Goal: Information Seeking & Learning: Check status

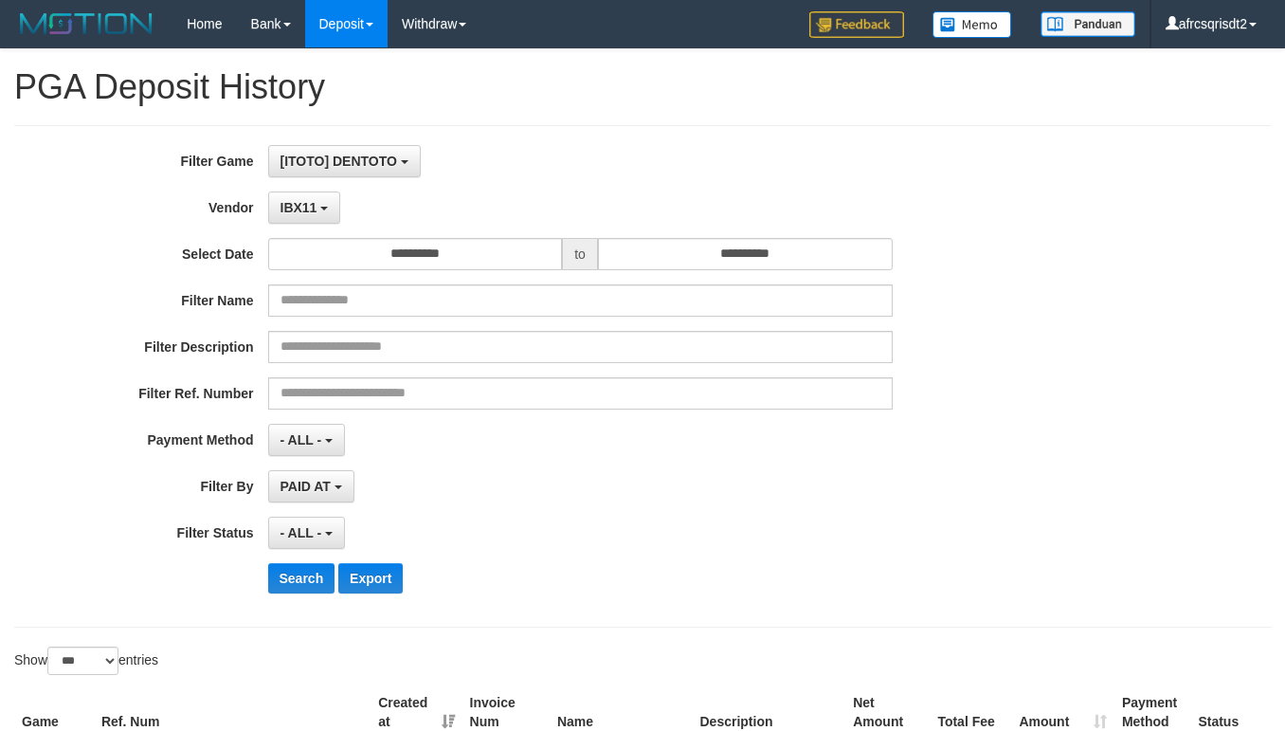
select select "**********"
select select "***"
click at [301, 563] on button "Search" at bounding box center [301, 578] width 67 height 30
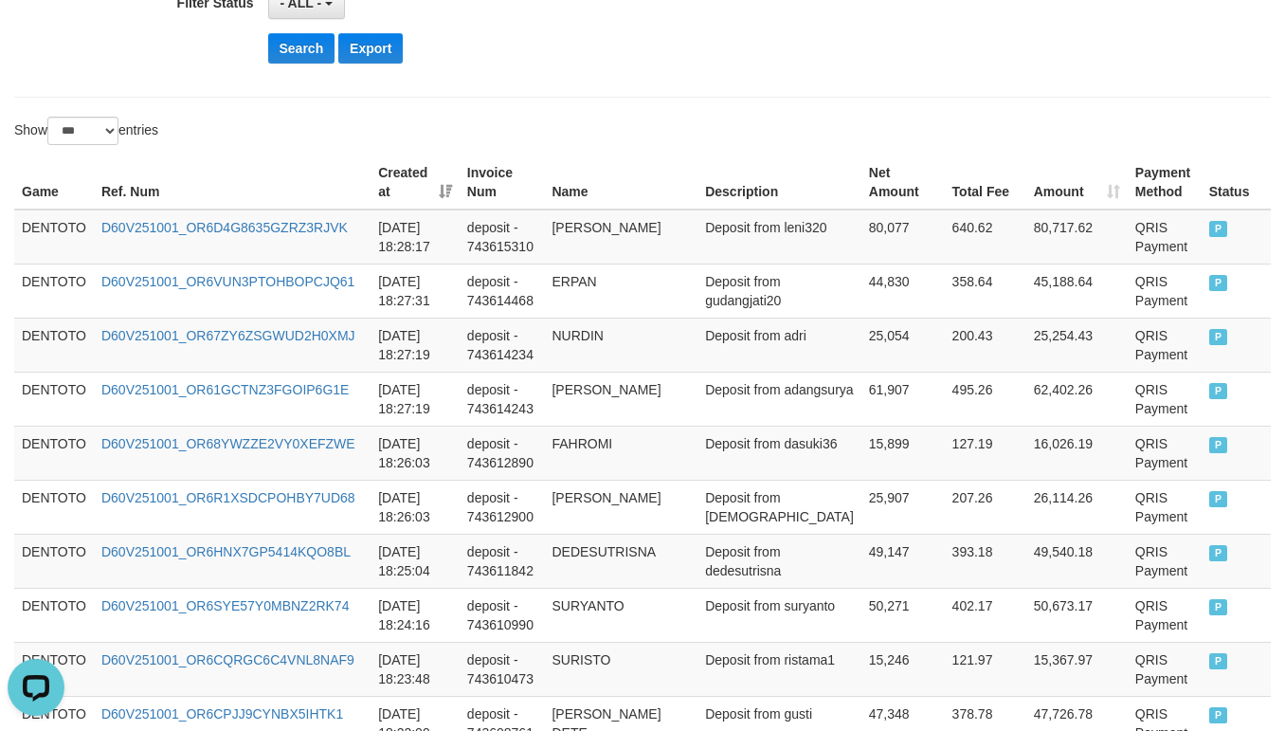
scroll to position [473, 0]
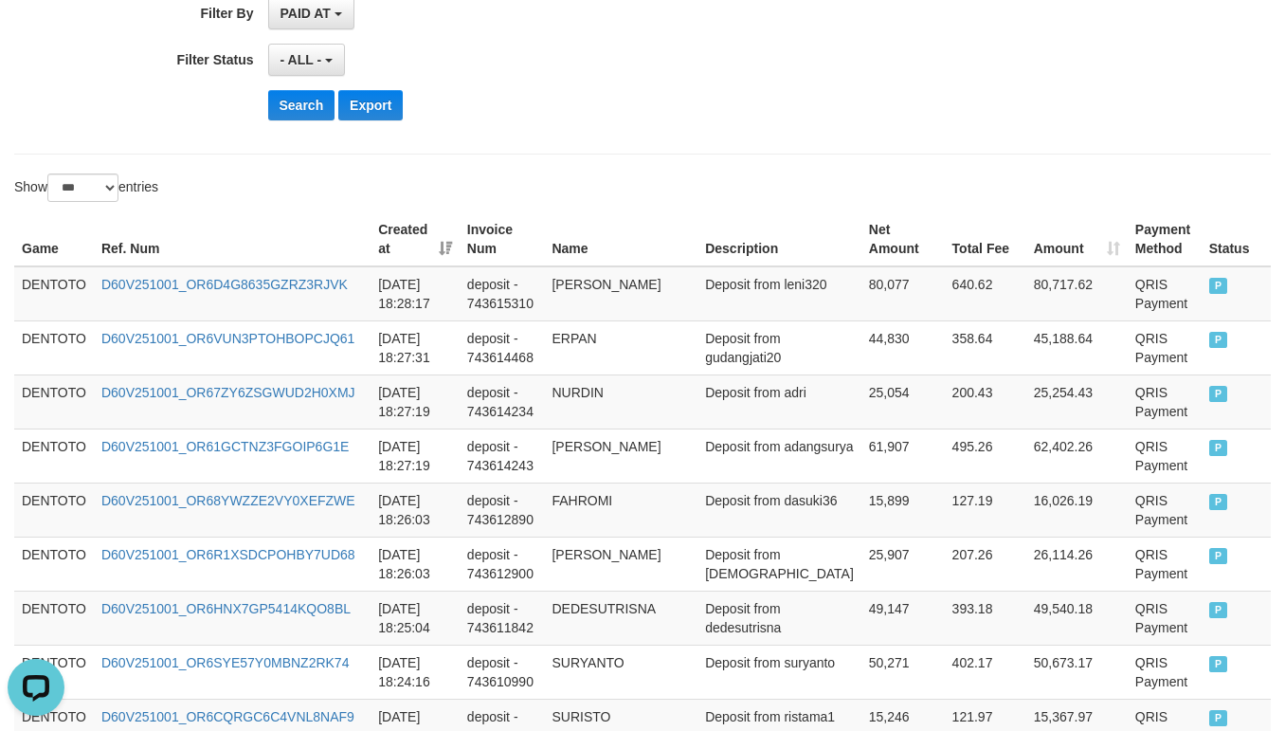
drag, startPoint x: 598, startPoint y: 114, endPoint x: 652, endPoint y: 57, distance: 78.4
click at [600, 112] on div "Search Export" at bounding box center [670, 105] width 804 height 30
click at [57, 284] on td "DENTOTO" at bounding box center [54, 293] width 80 height 55
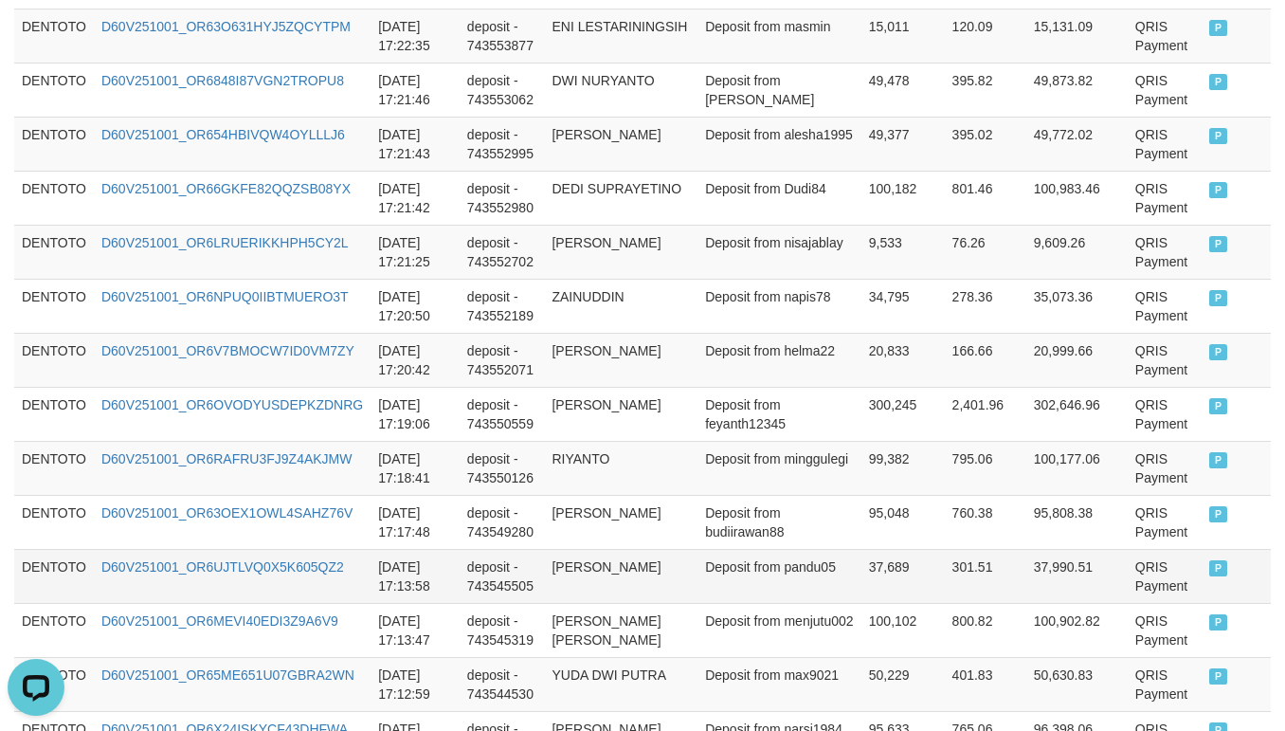
scroll to position [5212, 0]
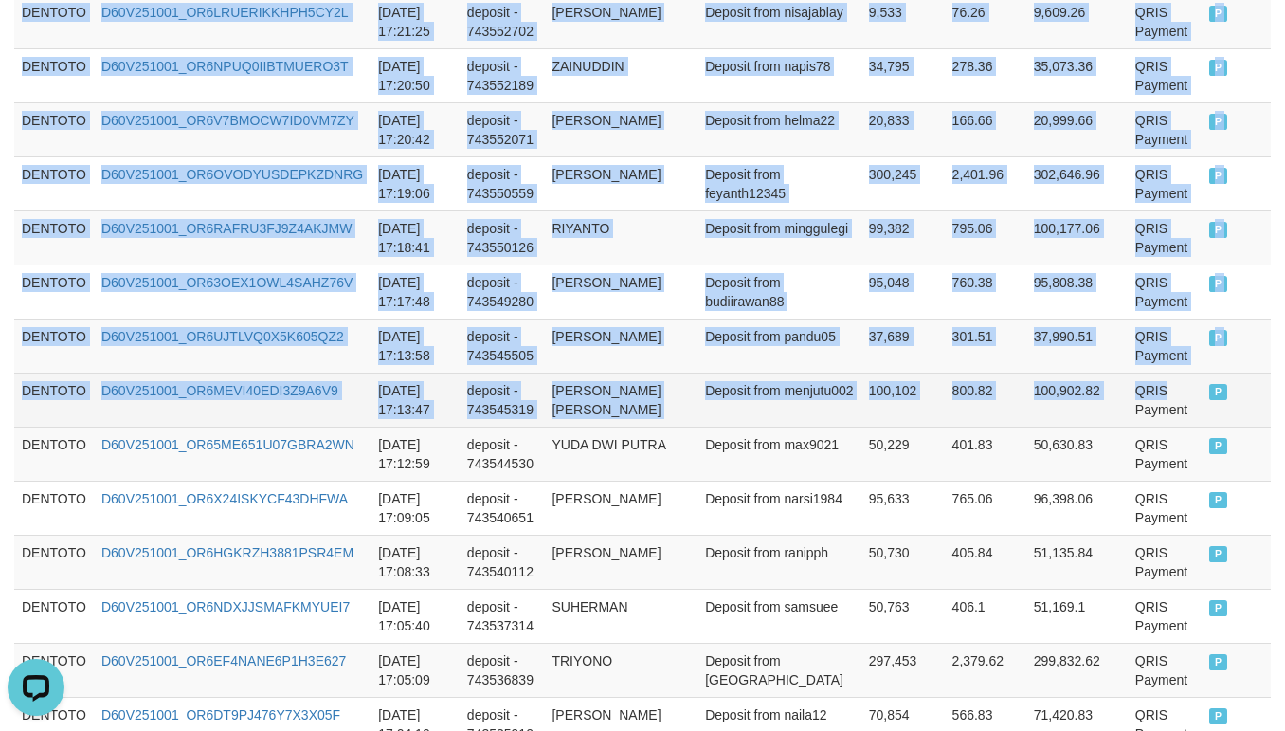
drag, startPoint x: 1163, startPoint y: 476, endPoint x: 1175, endPoint y: 476, distance: 12.3
click at [1168, 426] on tr "DENTOTO D60V251001_OR6MEVI40EDI3Z9A6V9 2025-10-01 17:13:47 deposit - 743545319 …" at bounding box center [642, 399] width 1256 height 54
click at [1202, 426] on td "P" at bounding box center [1236, 399] width 69 height 54
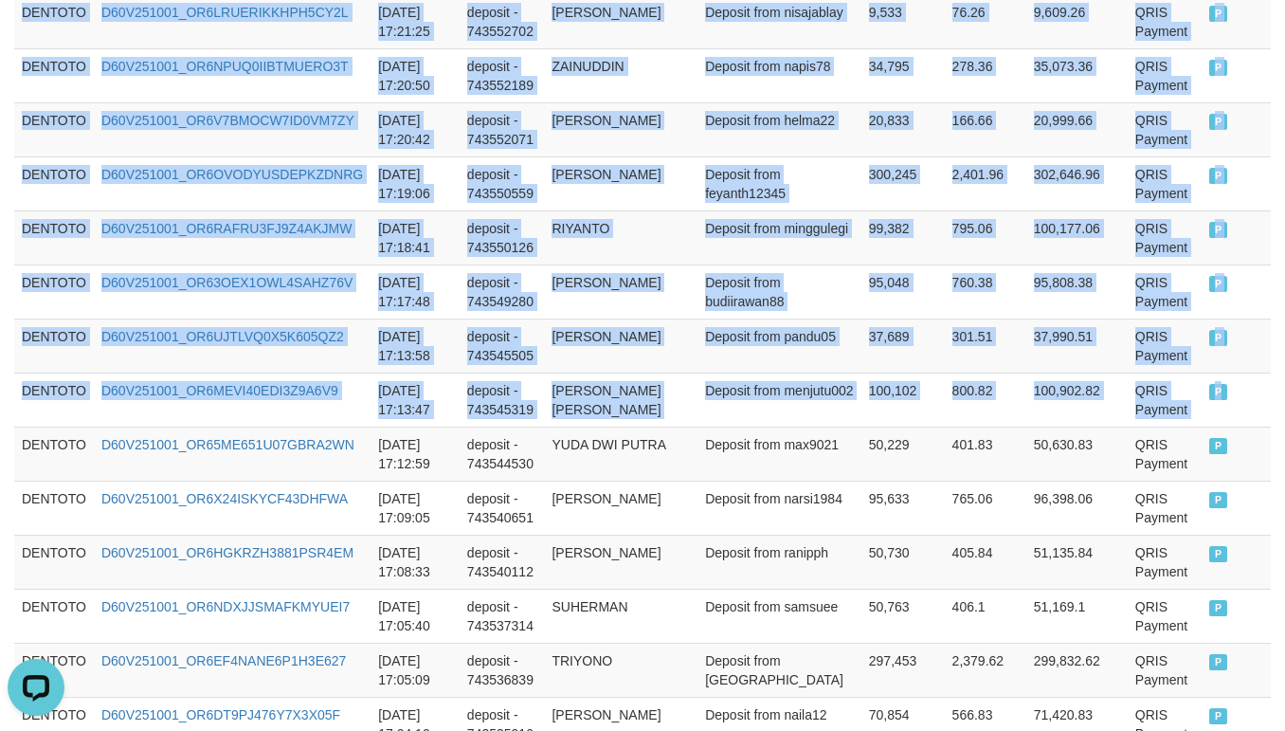
copy tbody "DENTOTO D60V251001_OR6D4G8635GZRZ3RJVK 2025-10-01 18:28:17 deposit - 743615310 …"
click at [800, 264] on td "Deposit from minggulegi" at bounding box center [779, 237] width 164 height 54
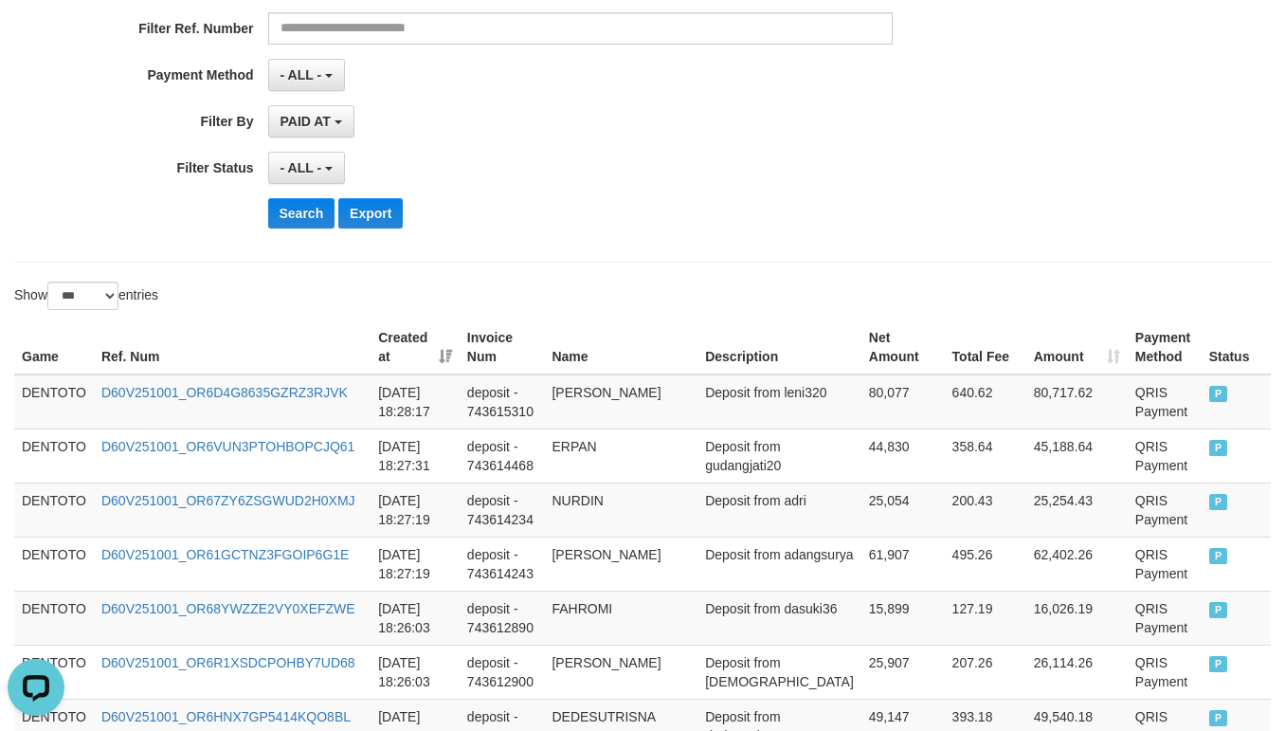
scroll to position [473, 0]
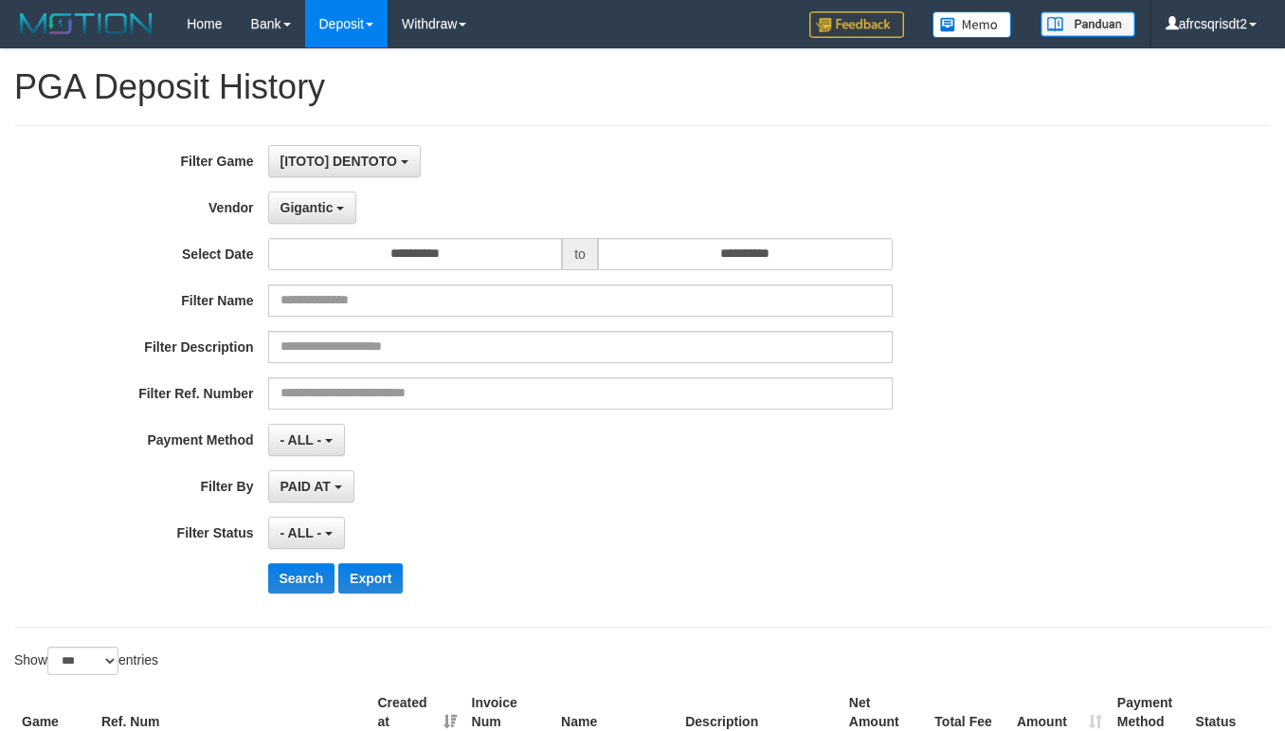
select select "**********"
select select "***"
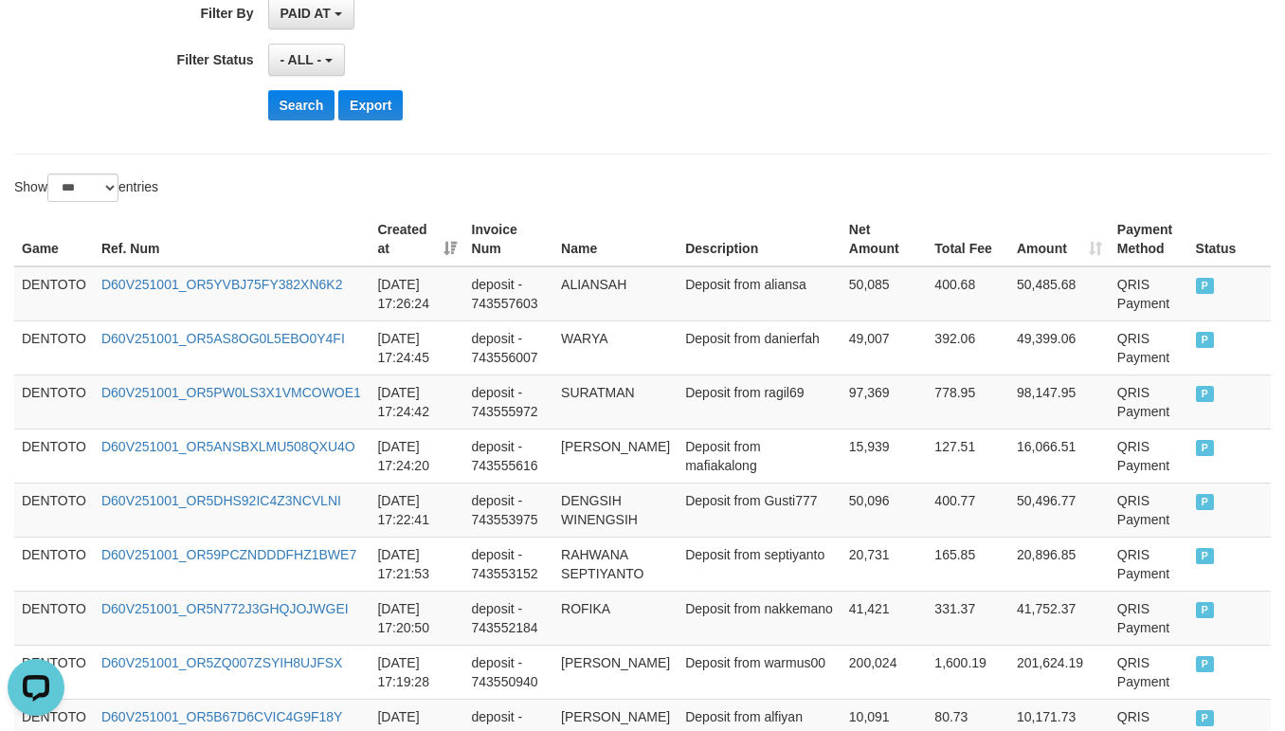
scroll to position [17, 0]
click at [294, 117] on button "Search" at bounding box center [301, 105] width 67 height 30
click at [643, 112] on div "Search Export" at bounding box center [670, 105] width 804 height 30
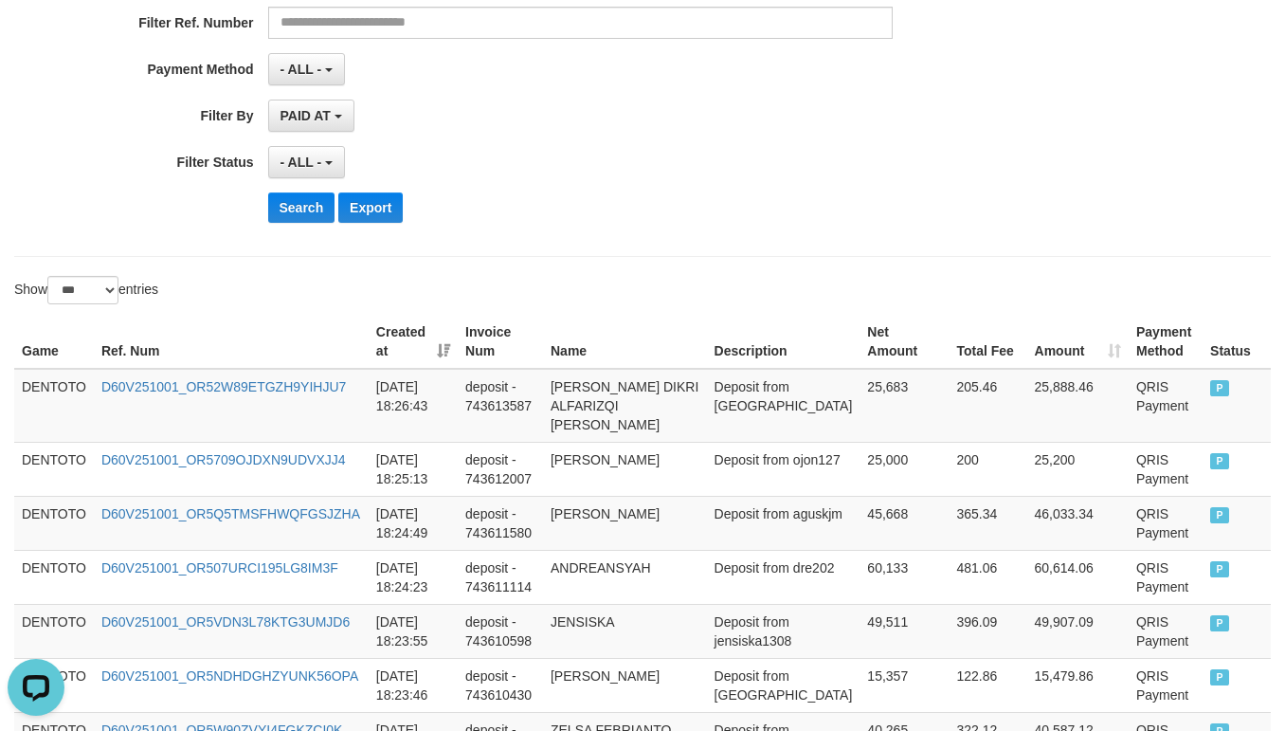
scroll to position [473, 0]
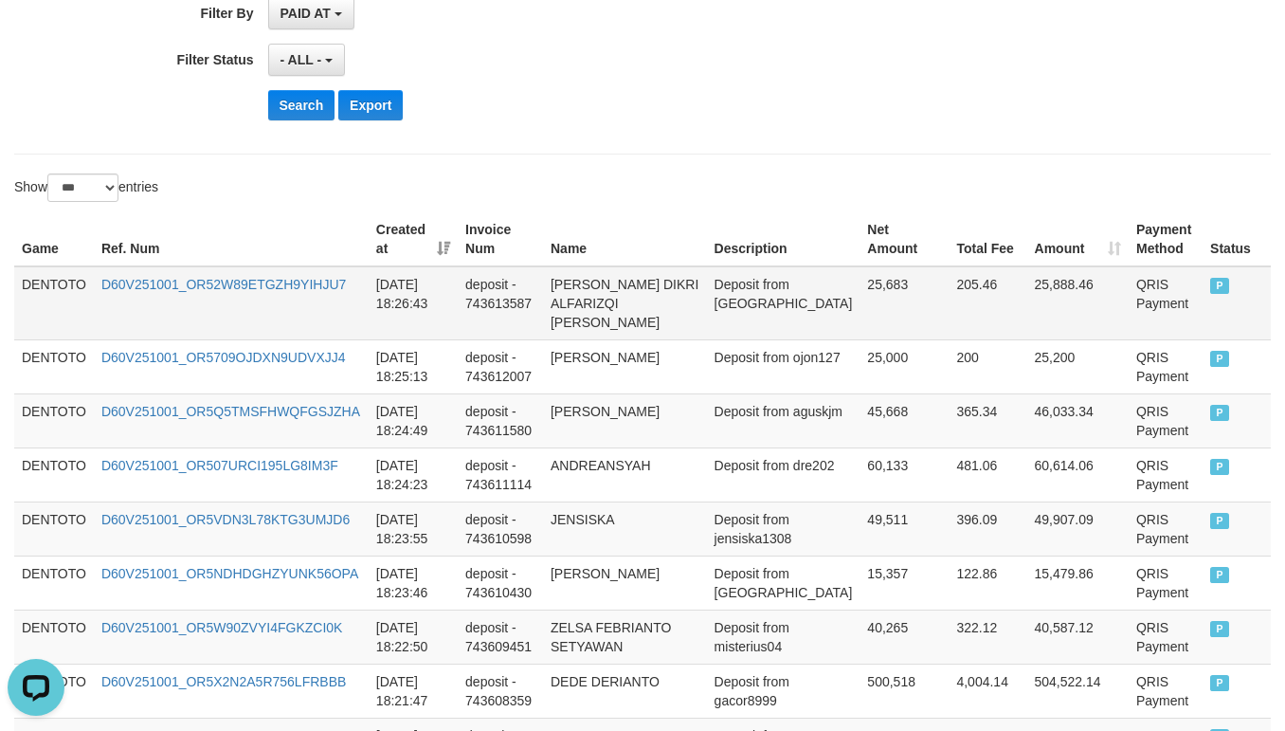
click at [35, 296] on td "DENTOTO" at bounding box center [54, 303] width 80 height 74
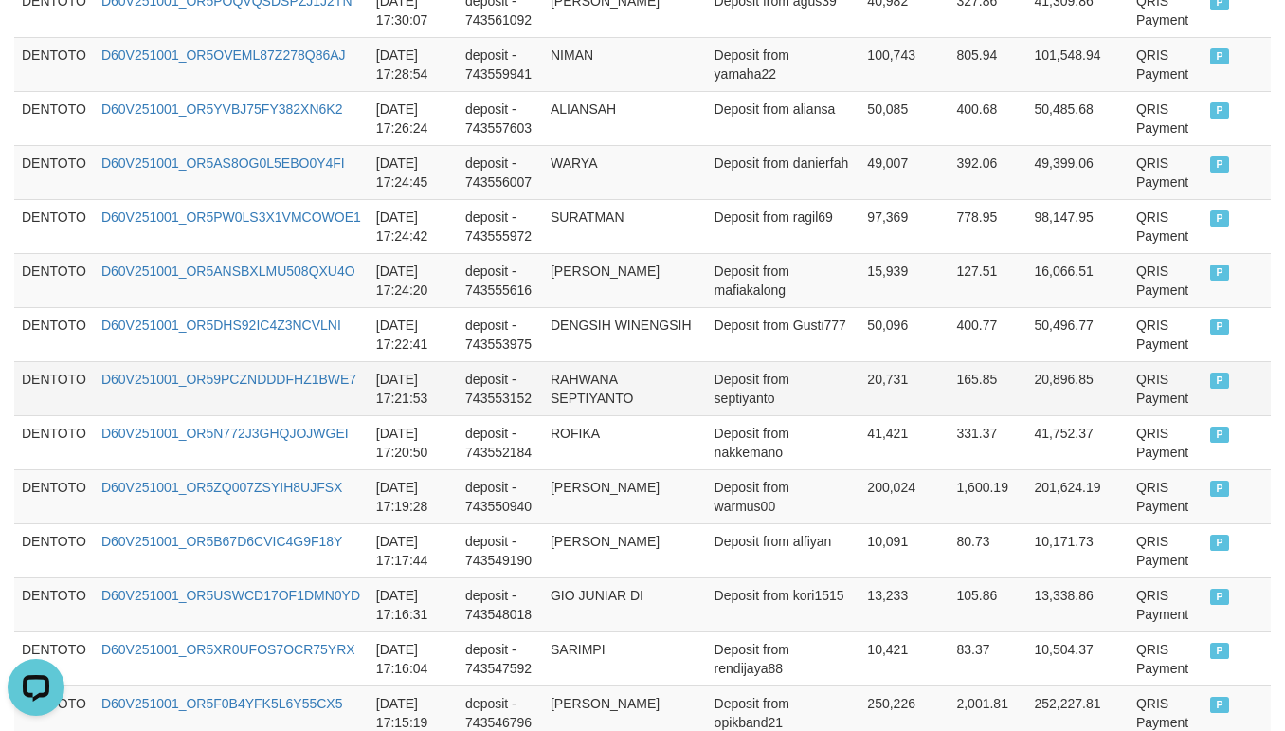
scroll to position [5212, 0]
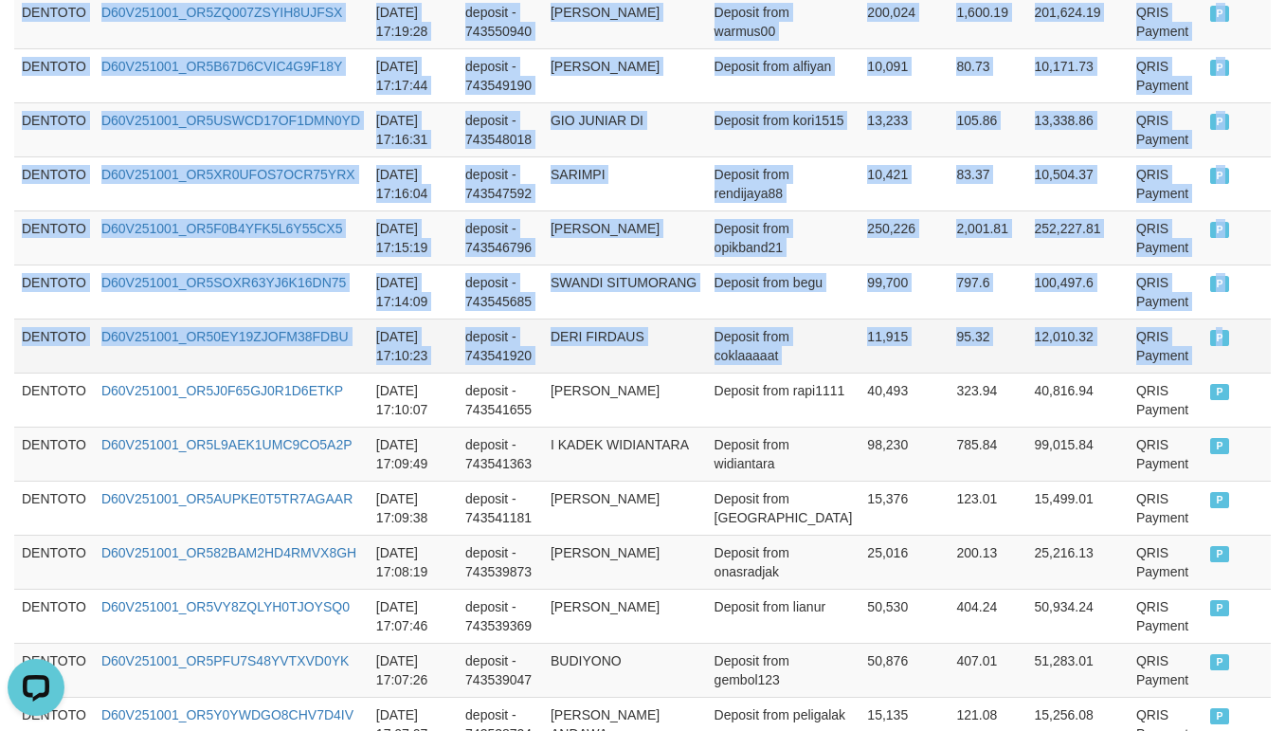
click at [1202, 359] on td "P" at bounding box center [1236, 345] width 68 height 54
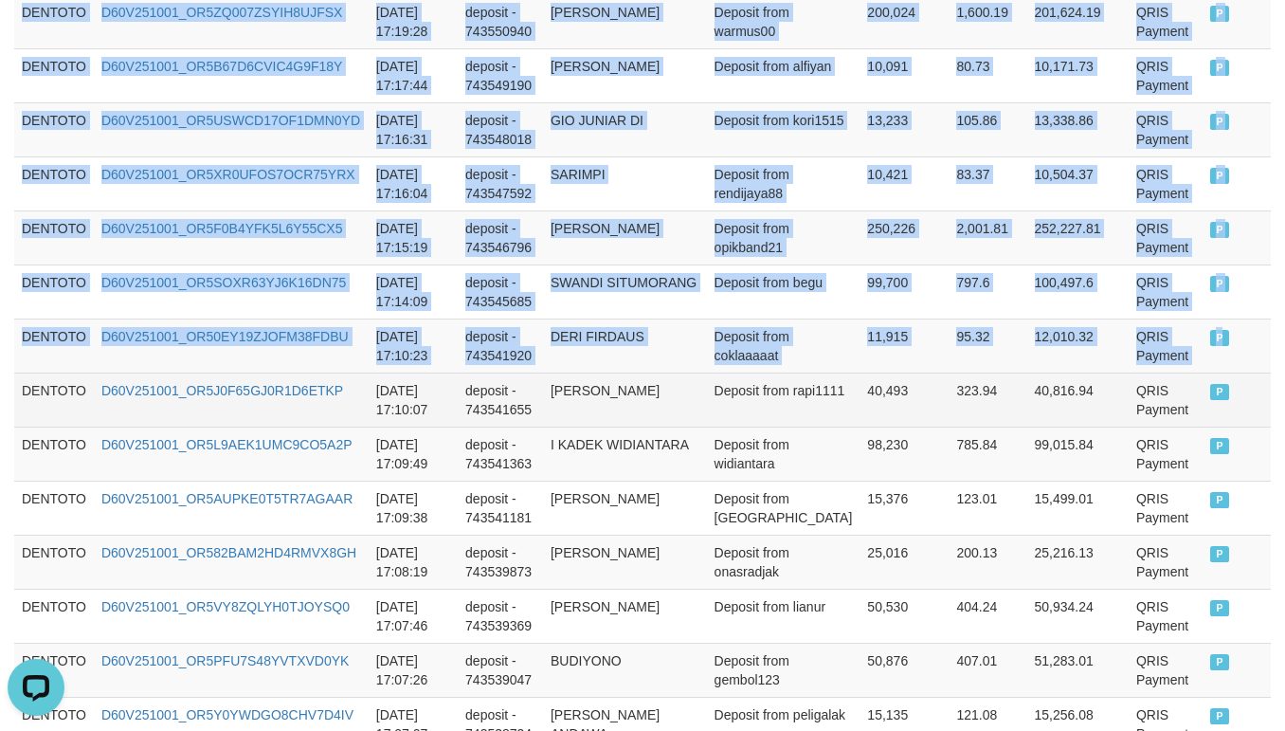
copy tbody "DENTOTO D60V251001_OR52W89ETGZH9YIHJU7 [DATE] 18:26:43 deposit - 743613587 MUHA…"
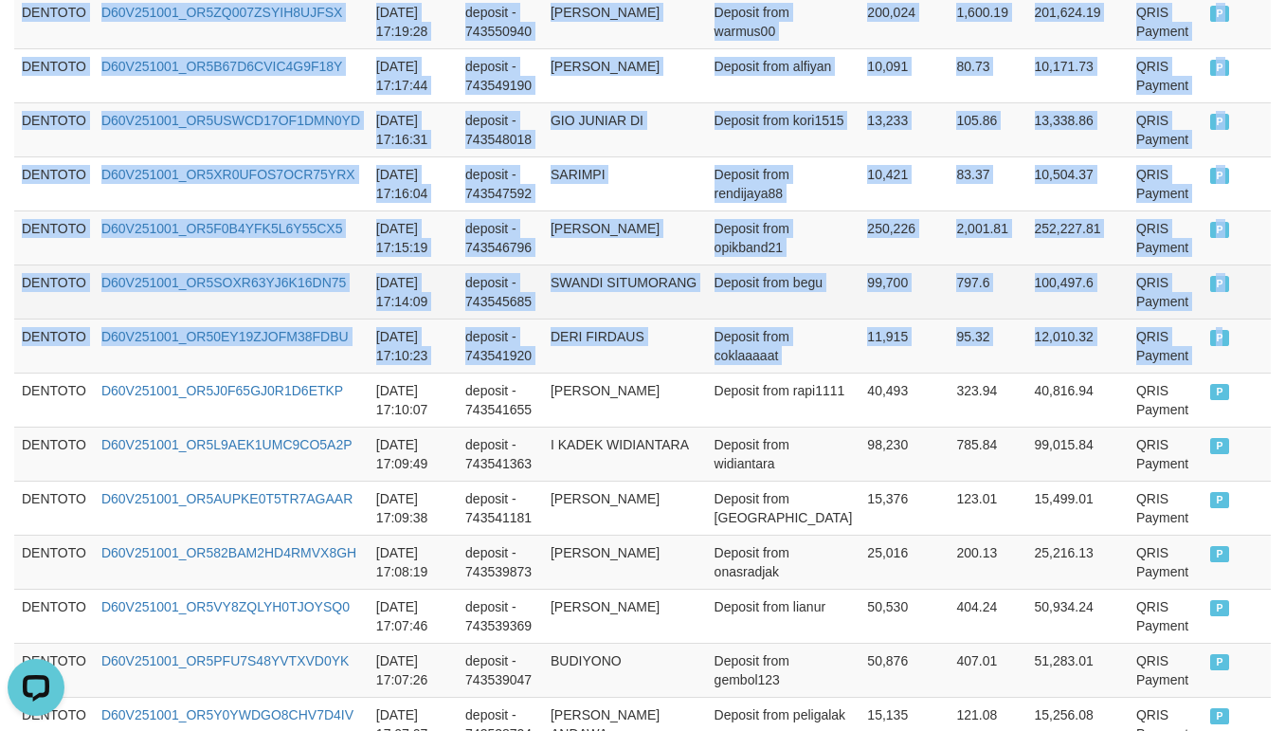
click at [645, 282] on td "SWANDI SITUMORANG" at bounding box center [625, 291] width 164 height 54
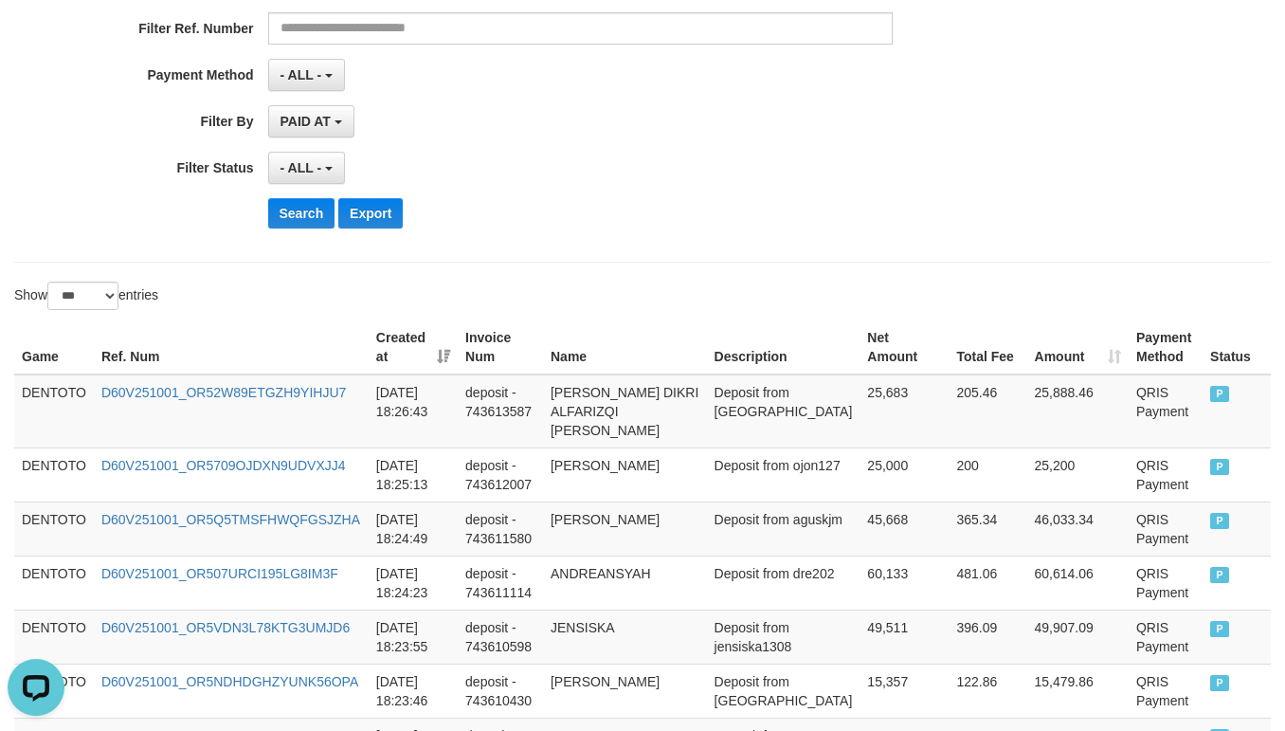
scroll to position [473, 0]
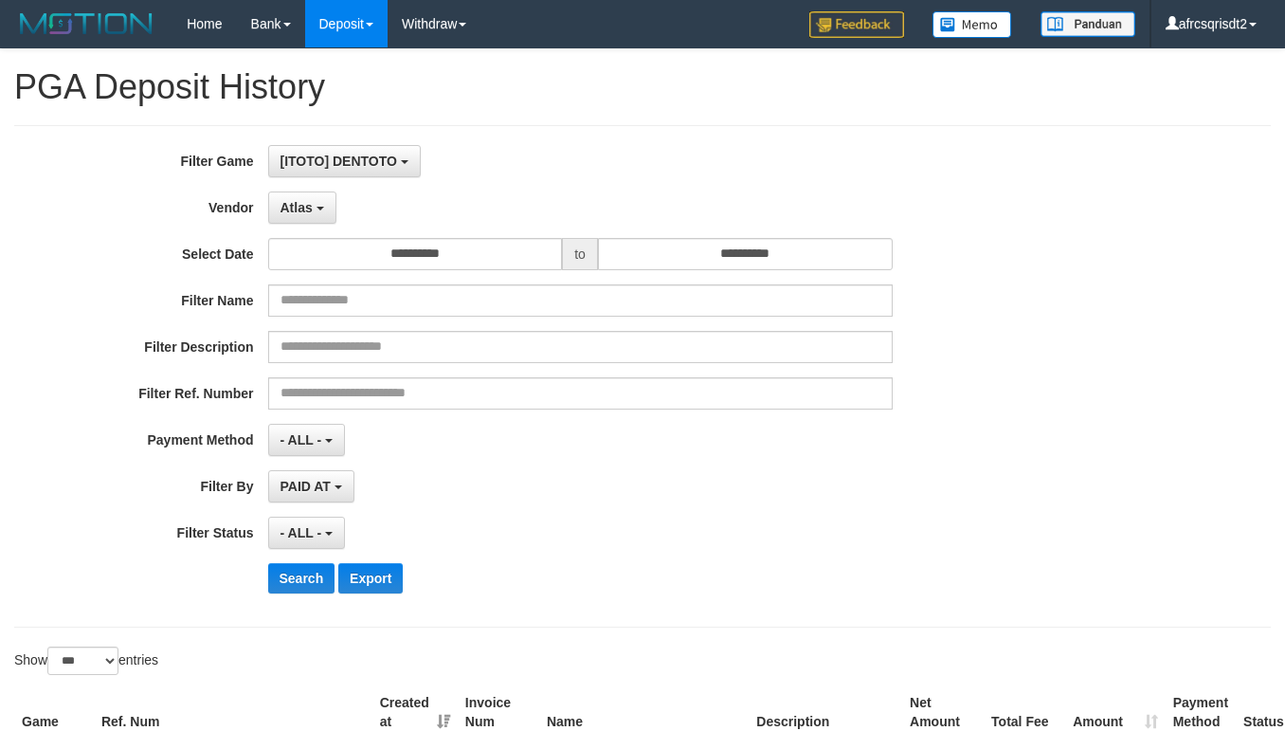
select select "**********"
select select "***"
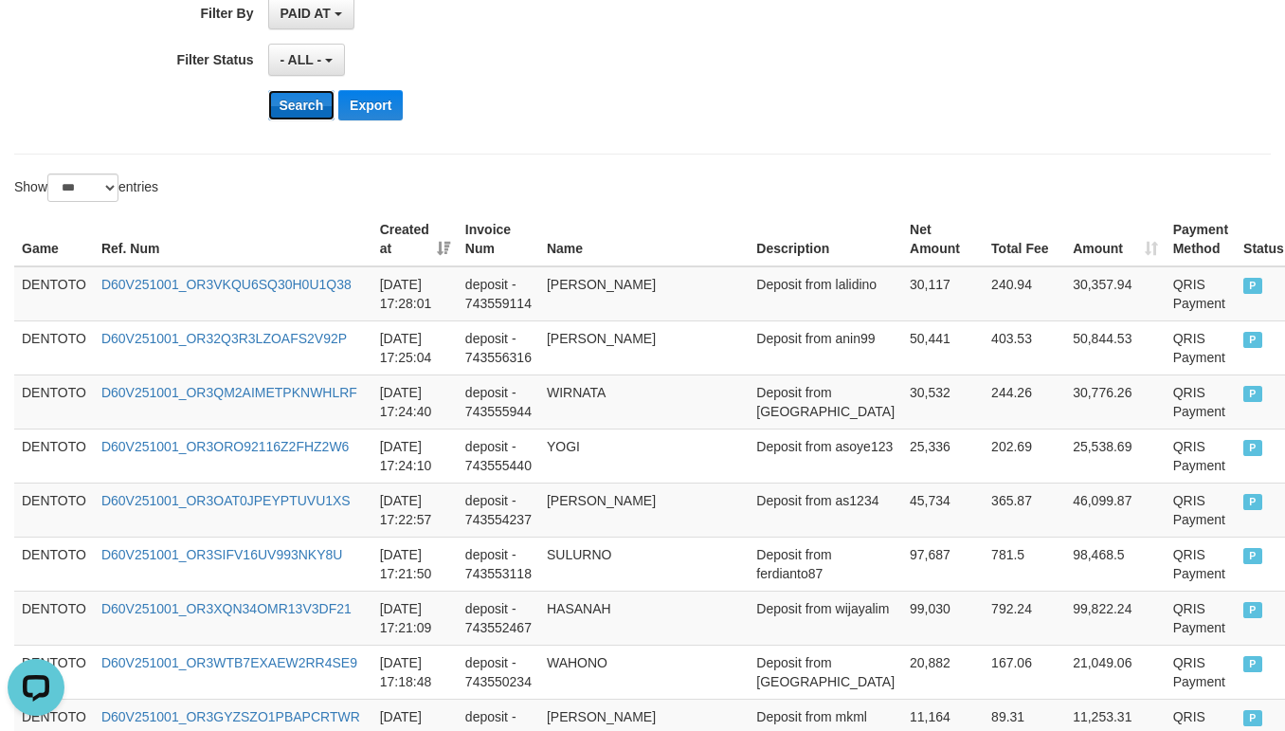
scroll to position [17, 0]
click at [282, 106] on button "Search" at bounding box center [301, 105] width 67 height 30
click at [706, 98] on div "Search Export" at bounding box center [670, 105] width 804 height 30
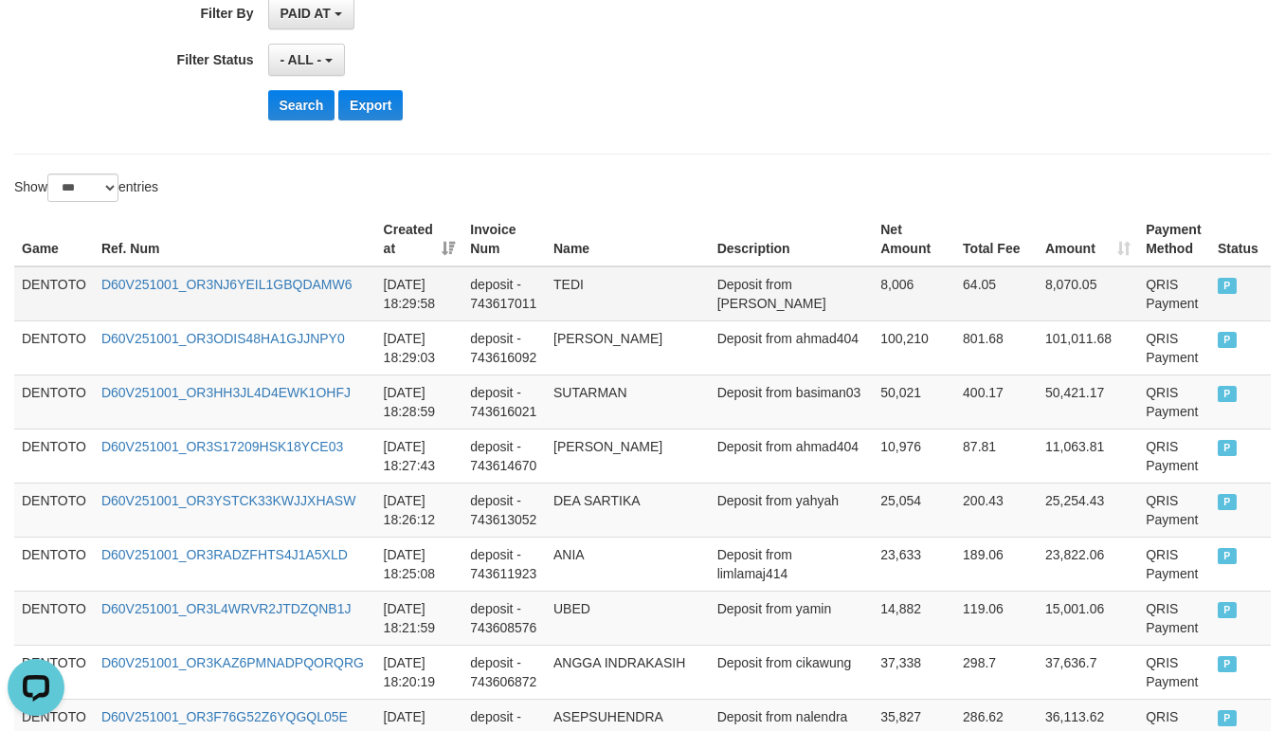
click at [58, 277] on td "DENTOTO" at bounding box center [54, 293] width 80 height 55
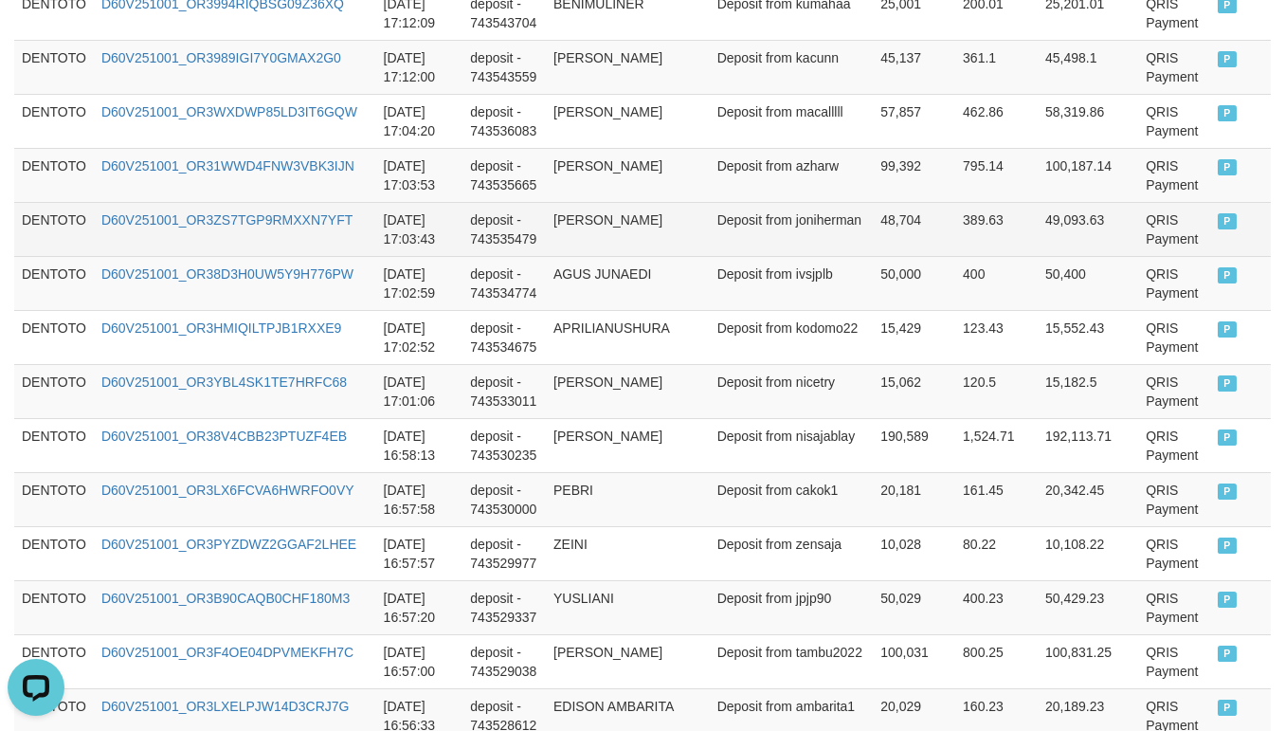
scroll to position [3790, 0]
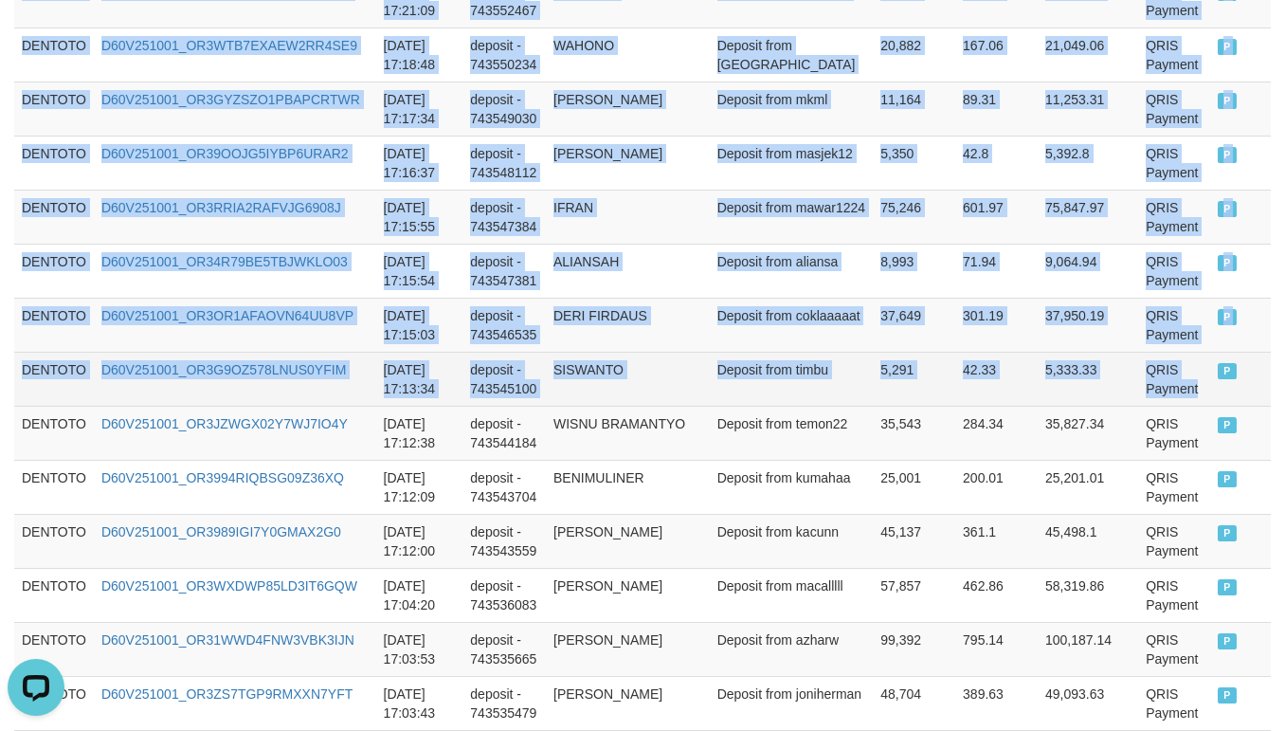
click at [1166, 406] on td "QRIS Payment" at bounding box center [1174, 379] width 72 height 54
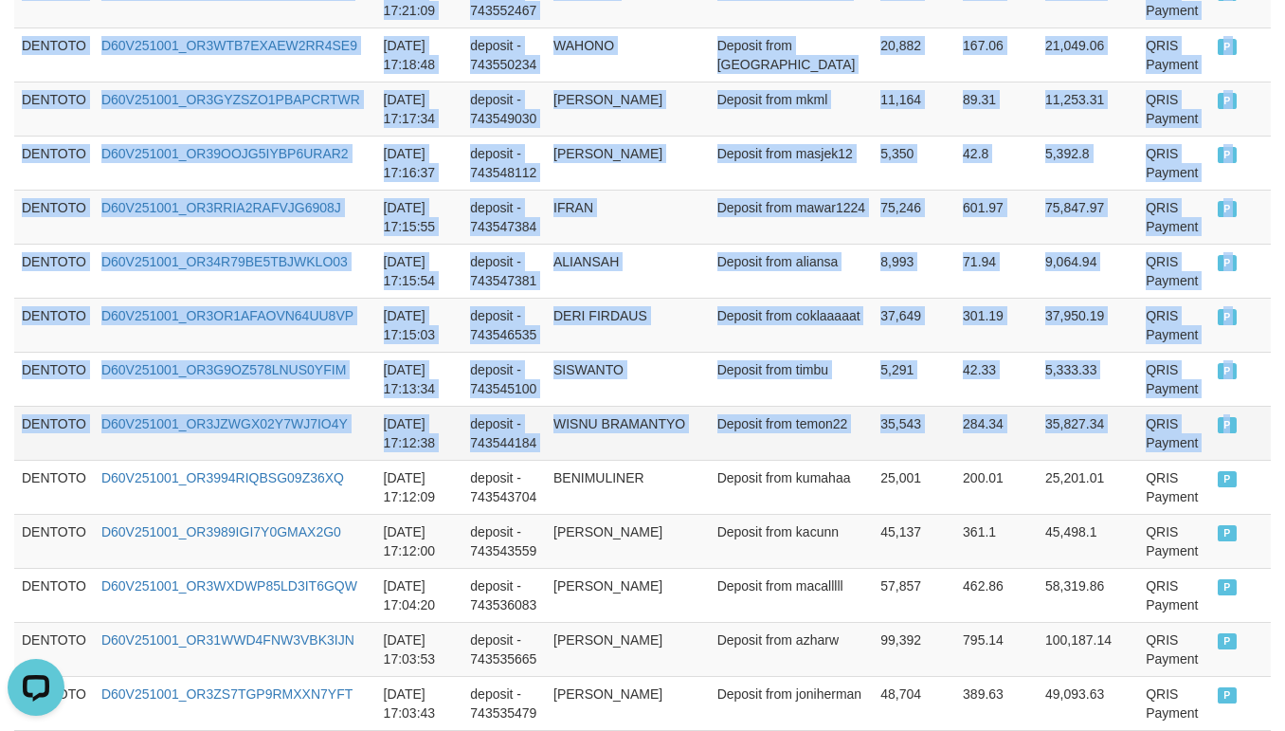
click at [1210, 444] on td "P" at bounding box center [1240, 433] width 61 height 54
copy tbody "DENTOTO D60V251001_OR3NJ6YEIL1GBQDAMW6 2025-10-01 18:29:58 deposit - 743617011 …"
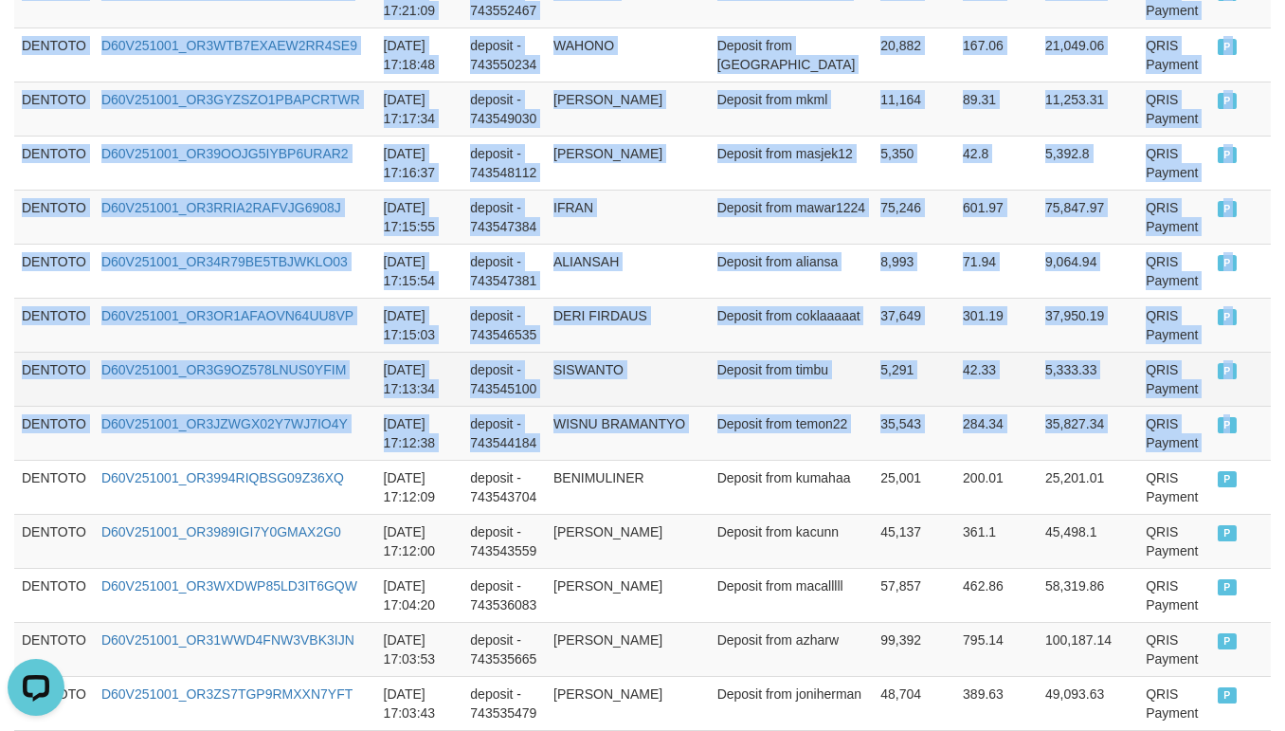
click at [800, 406] on td "Deposit from timbu" at bounding box center [792, 379] width 164 height 54
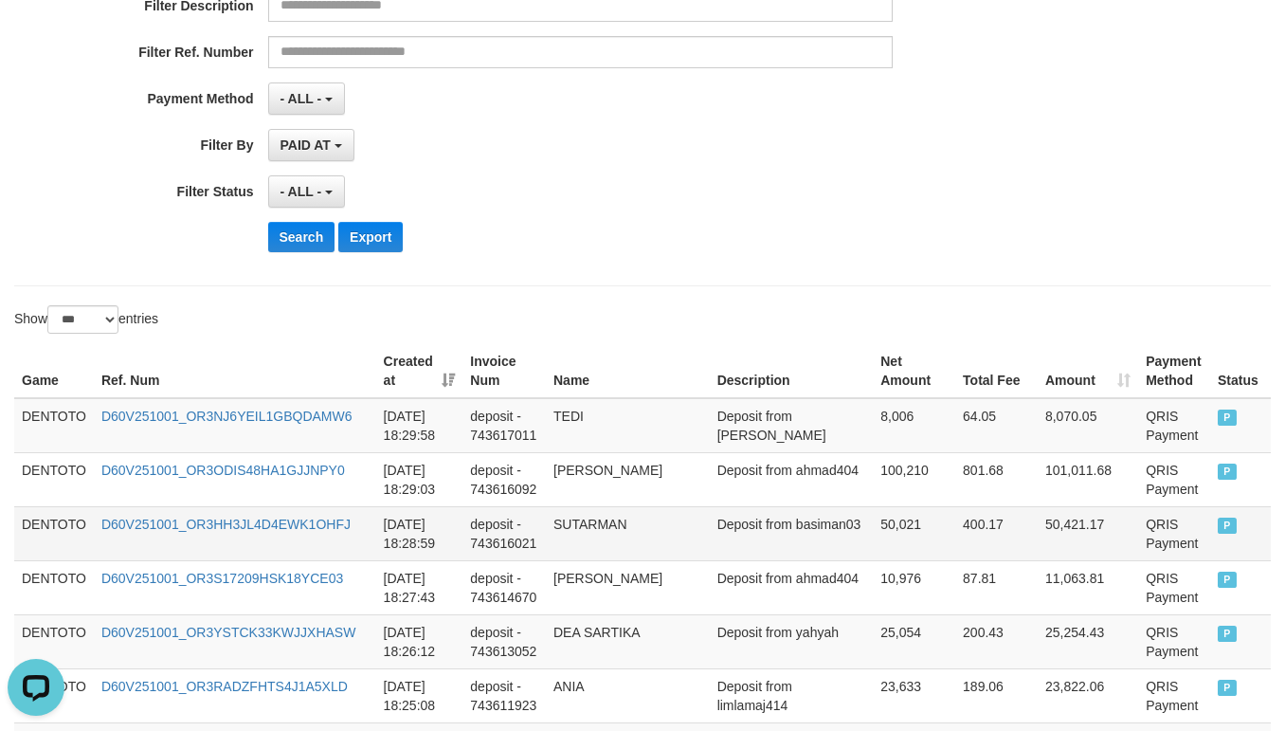
scroll to position [473, 0]
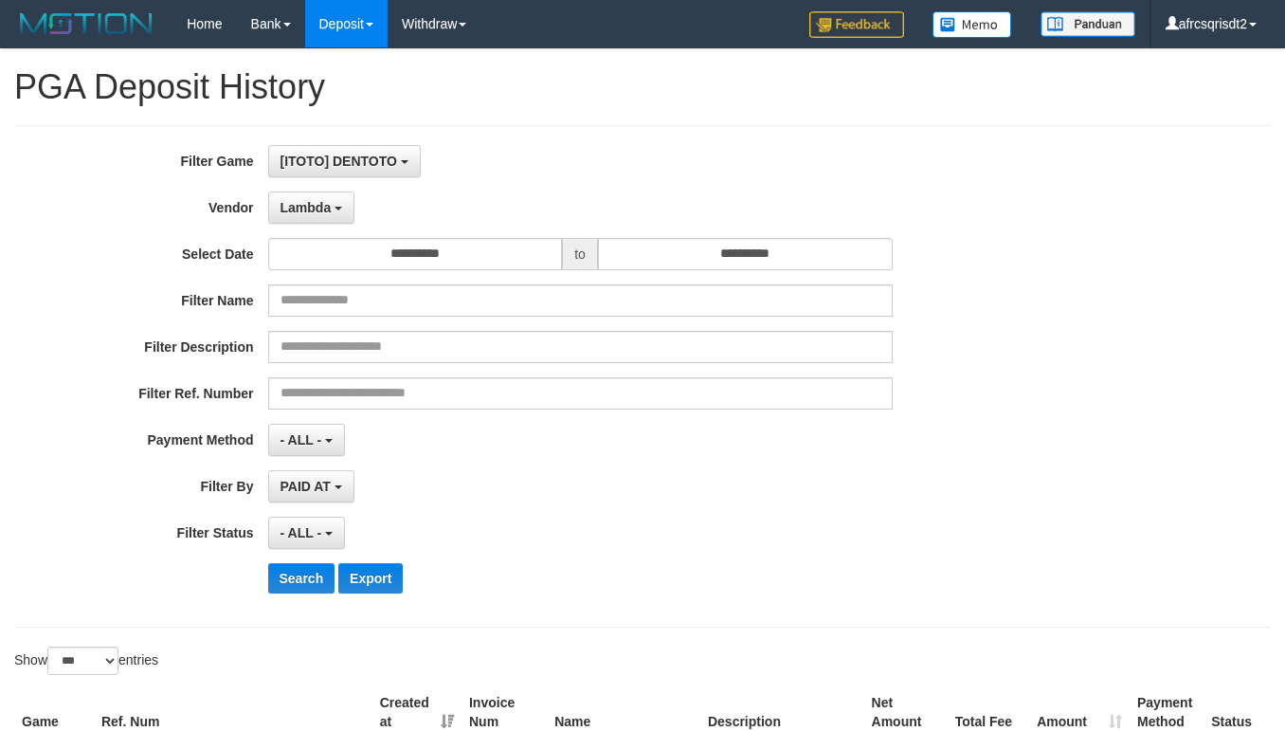
select select "**********"
select select "***"
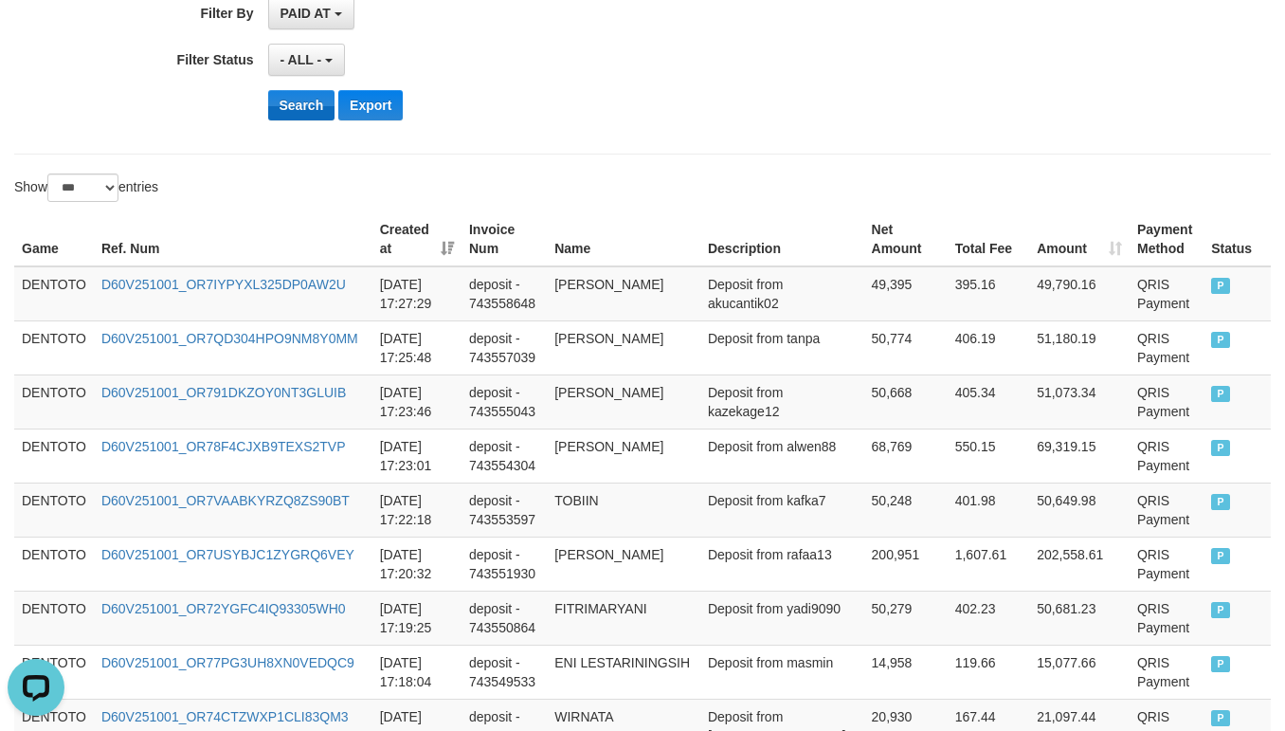
scroll to position [17, 0]
click at [281, 115] on button "Search" at bounding box center [301, 105] width 67 height 30
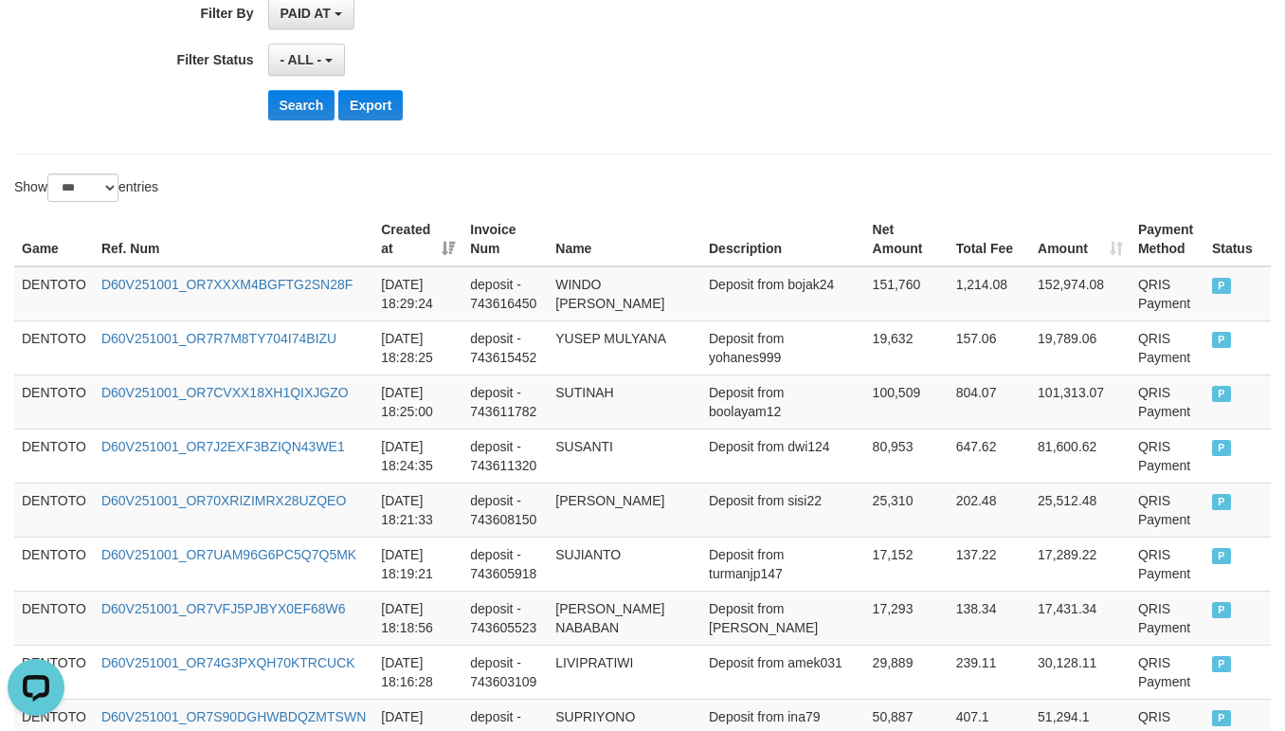
click at [688, 97] on div "Search Export" at bounding box center [670, 105] width 804 height 30
click at [61, 282] on td "DENTOTO" at bounding box center [54, 293] width 80 height 55
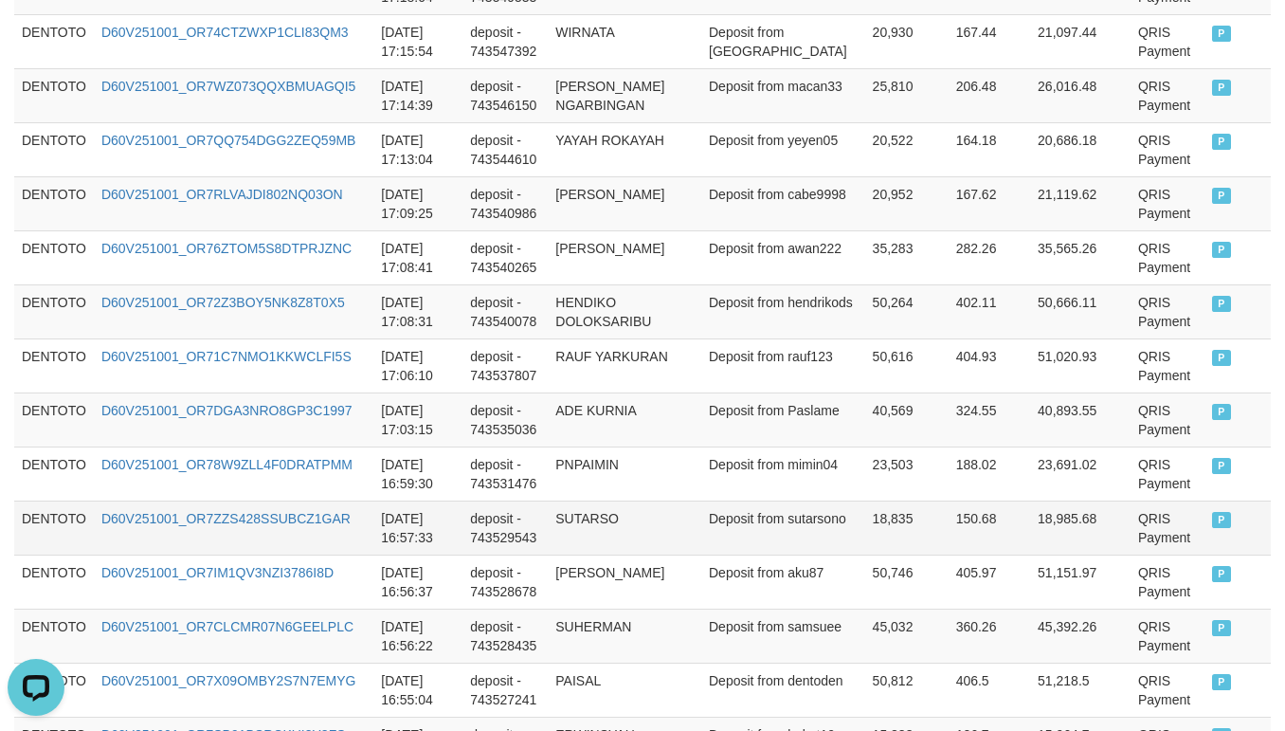
scroll to position [2843, 0]
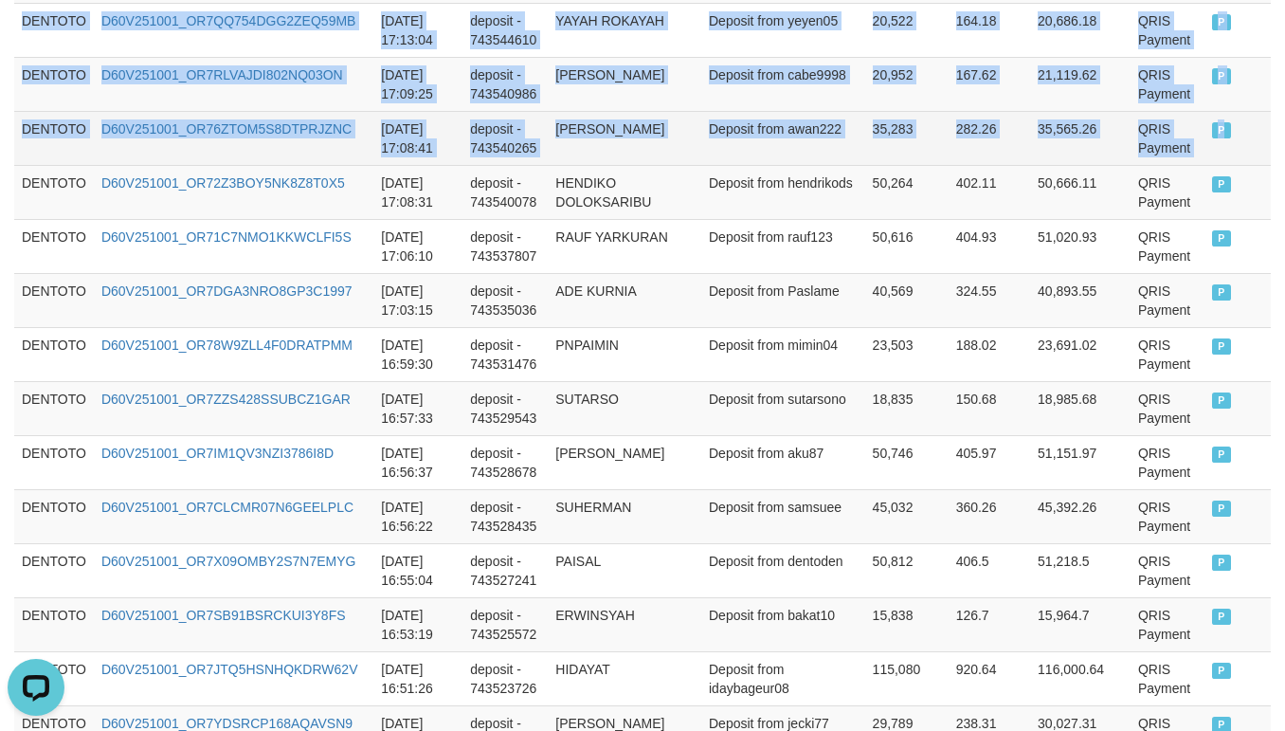
click at [1204, 165] on td "P" at bounding box center [1237, 138] width 66 height 54
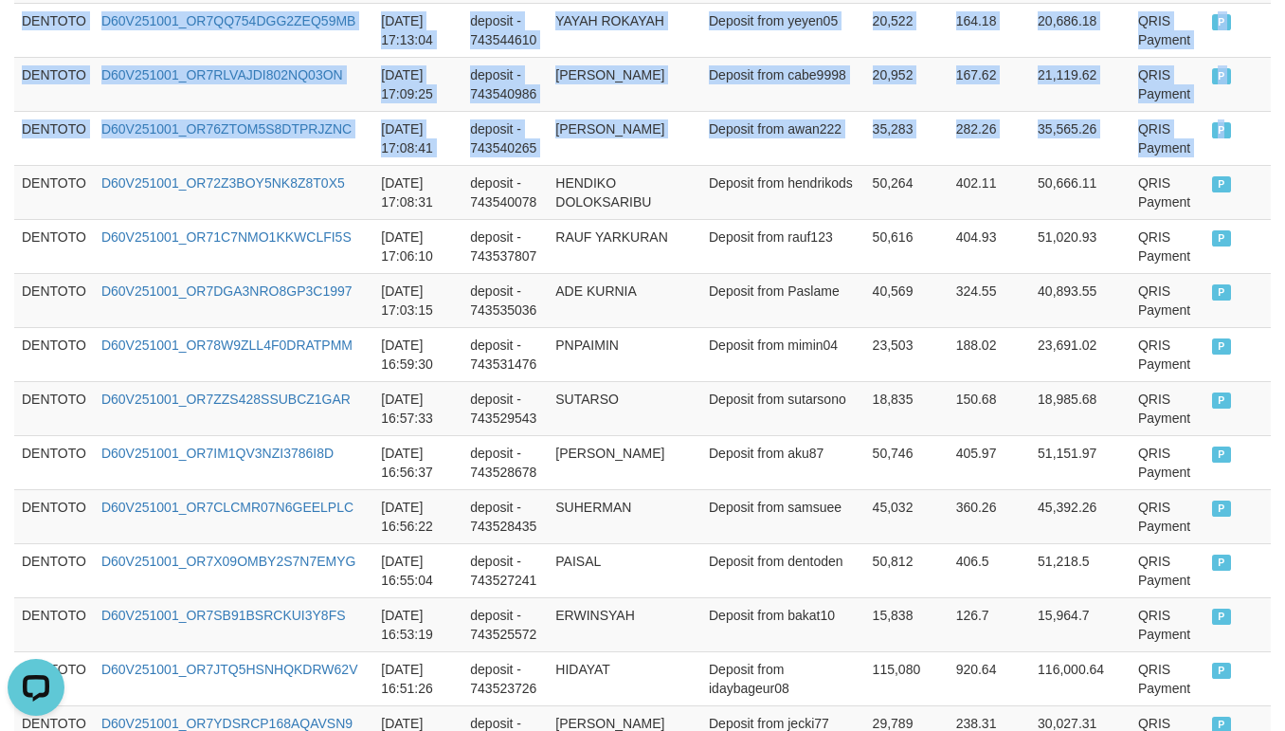
copy tbody "DENTOTO D60V251001_OR7XXXM4BGFTG2SN28F 2025-10-01 18:29:24 deposit - 743616450 …"
click at [620, 219] on td "HENDIKO DOLOKSARIBU" at bounding box center [625, 192] width 154 height 54
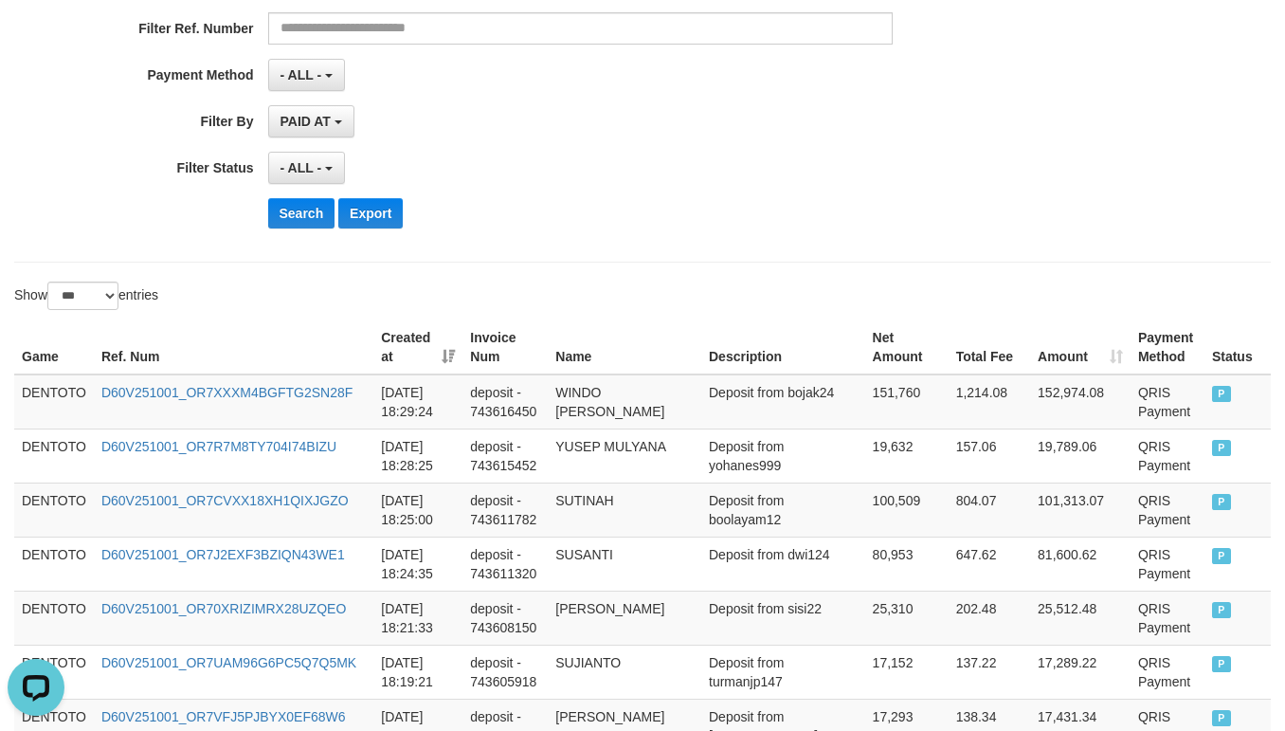
scroll to position [473, 0]
